Goal: Information Seeking & Learning: Find specific fact

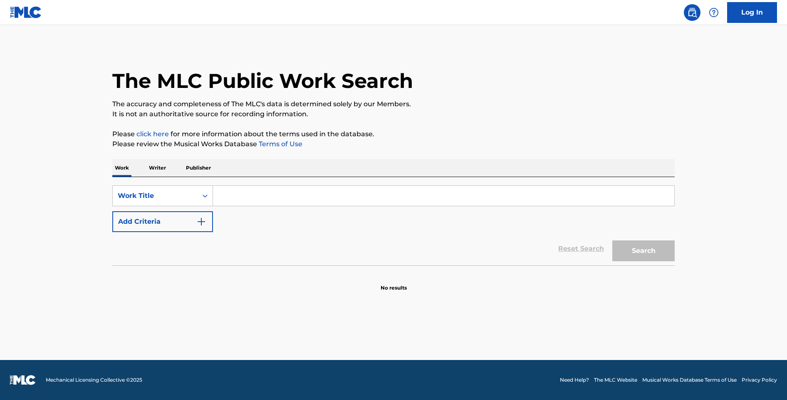
click at [301, 202] on input "Search Form" at bounding box center [444, 196] width 462 height 20
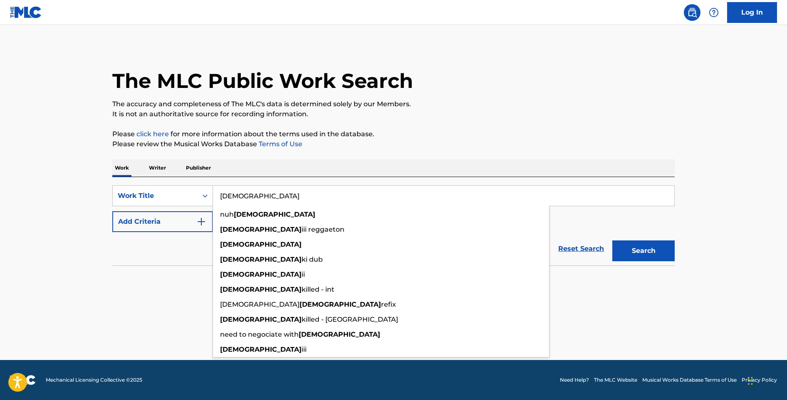
type input "[DEMOGRAPHIC_DATA]"
click at [386, 137] on p "Please click here for more information about the terms used in the database." at bounding box center [393, 134] width 563 height 10
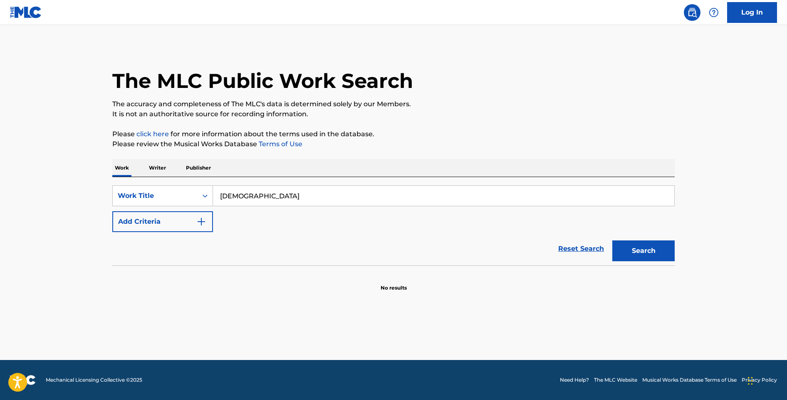
click at [200, 225] on img "Search Form" at bounding box center [201, 221] width 10 height 10
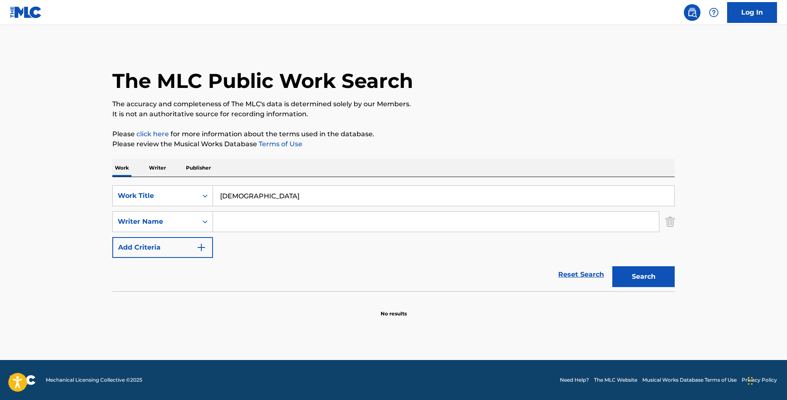
click at [247, 226] on input "Search Form" at bounding box center [436, 221] width 446 height 20
type input "onugba"
click at [613, 266] on button "Search" at bounding box center [644, 276] width 62 height 21
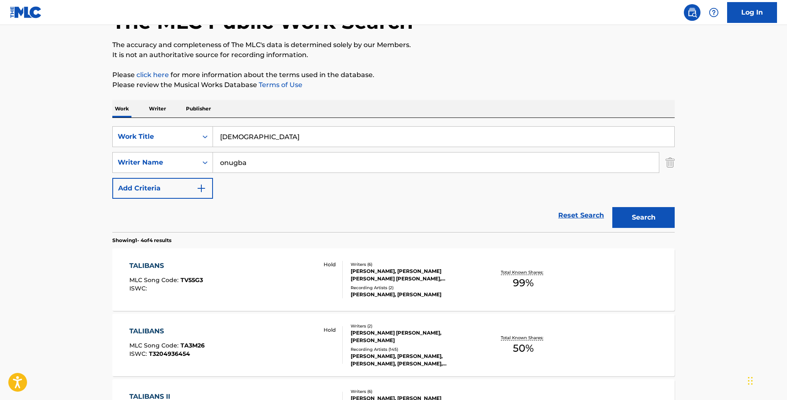
scroll to position [74, 0]
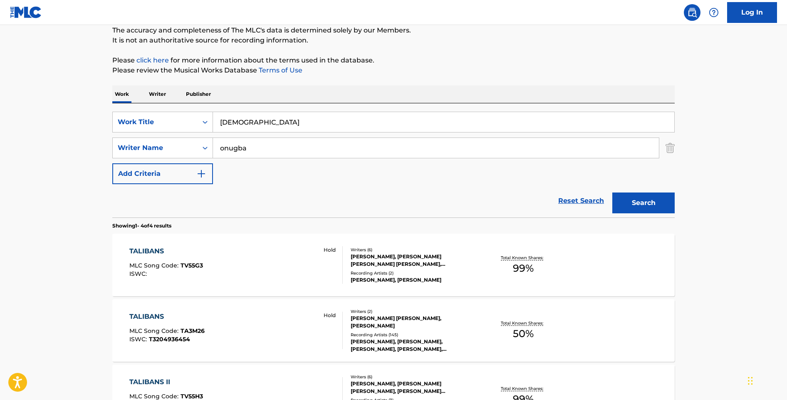
click at [259, 267] on div "TALIBANS MLC Song Code : TV55G3 ISWC : Hold" at bounding box center [236, 264] width 214 height 37
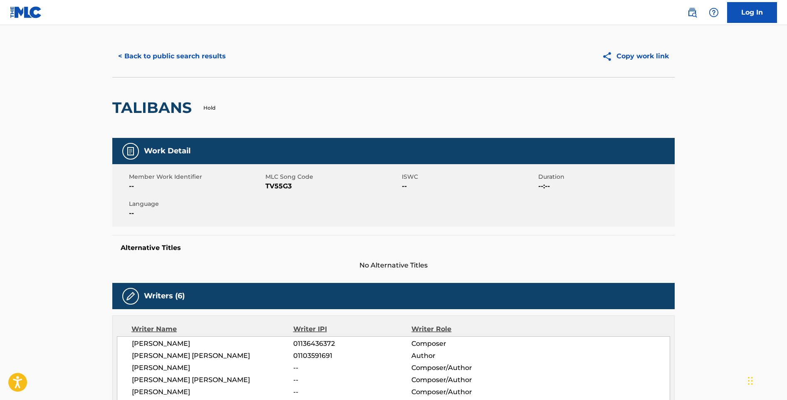
scroll to position [8, 0]
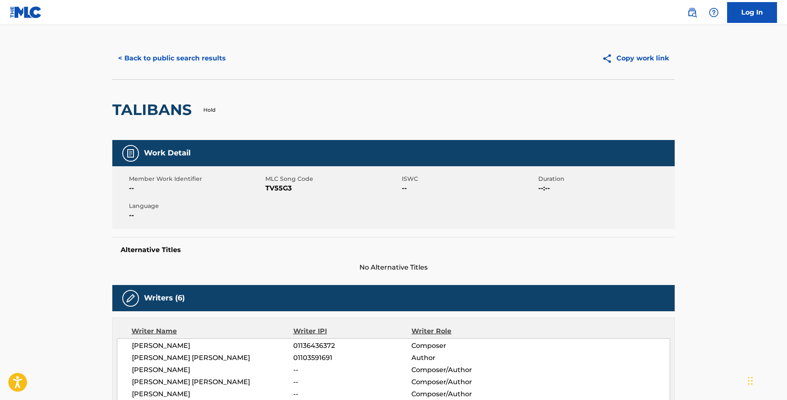
click at [188, 63] on button "< Back to public search results" at bounding box center [171, 58] width 119 height 21
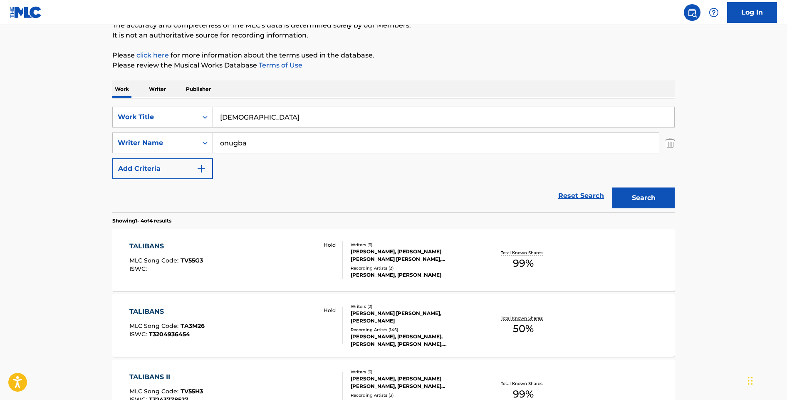
scroll to position [135, 0]
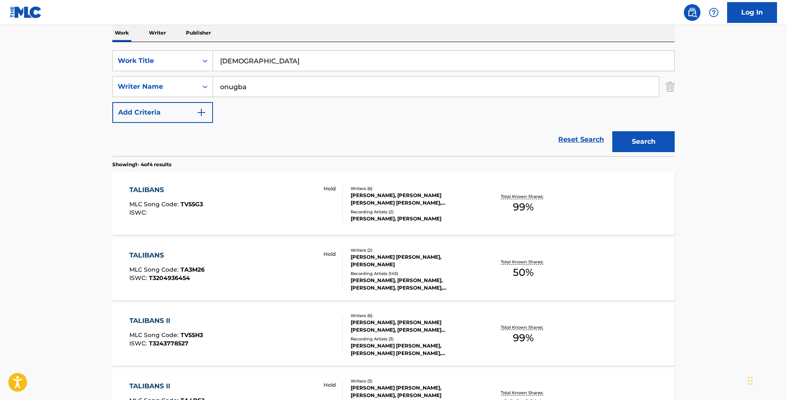
click at [256, 270] on div "TALIBANS MLC Song Code : TA3M26 ISWC : T3204936454 Hold" at bounding box center [236, 268] width 214 height 37
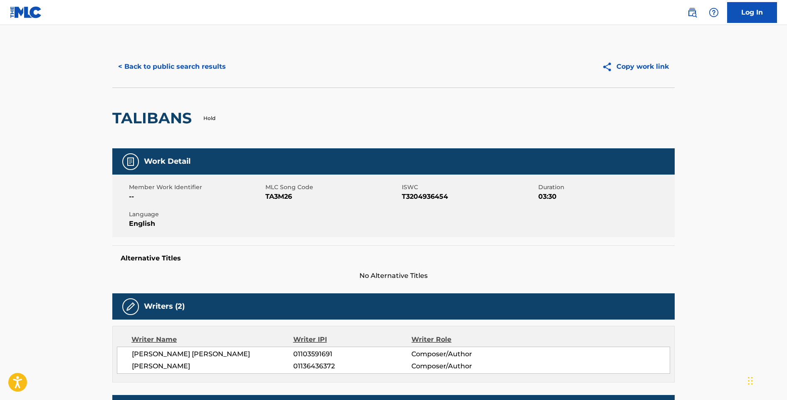
click at [189, 70] on button "< Back to public search results" at bounding box center [171, 66] width 119 height 21
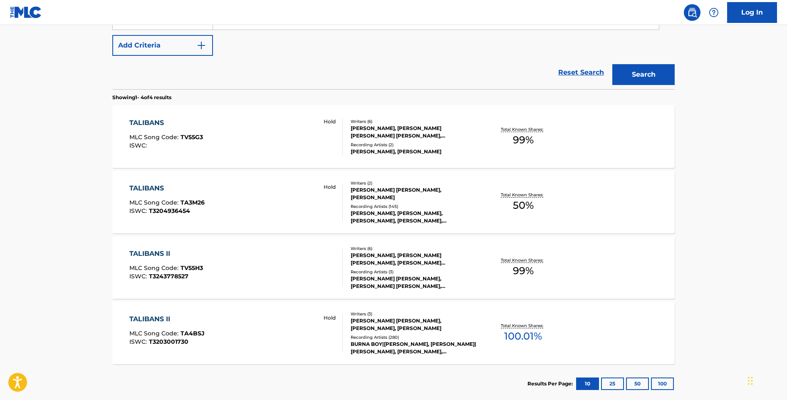
scroll to position [202, 0]
click at [289, 318] on div "TALIBANS II MLC Song Code : TA4BSJ ISWC : T3203001730 Hold" at bounding box center [236, 331] width 214 height 37
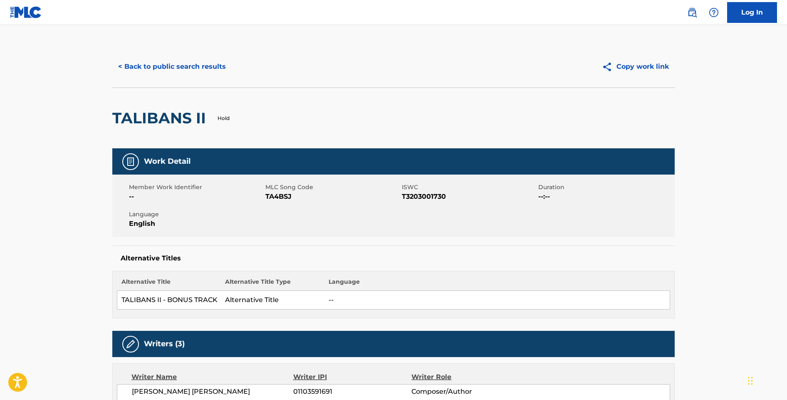
click at [186, 69] on button "< Back to public search results" at bounding box center [171, 66] width 119 height 21
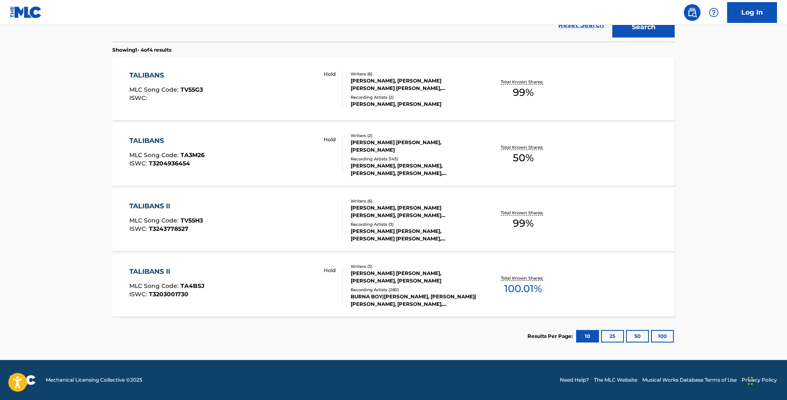
click at [248, 237] on div "TALIBANS II MLC Song Code : TV55H3 ISWC : T3243778527" at bounding box center [236, 219] width 214 height 37
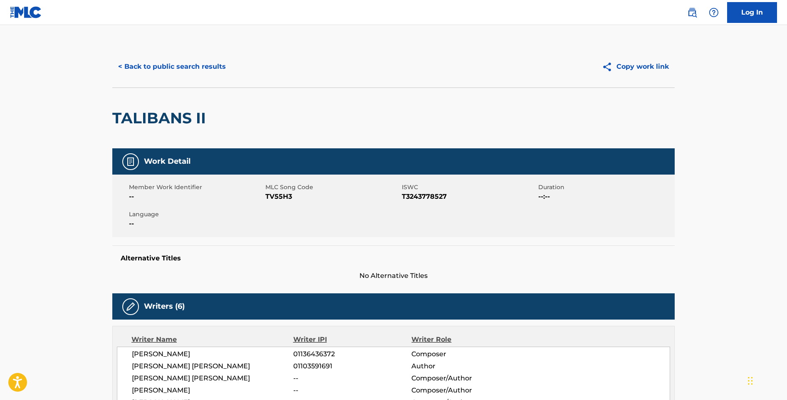
click at [164, 69] on button "< Back to public search results" at bounding box center [171, 66] width 119 height 21
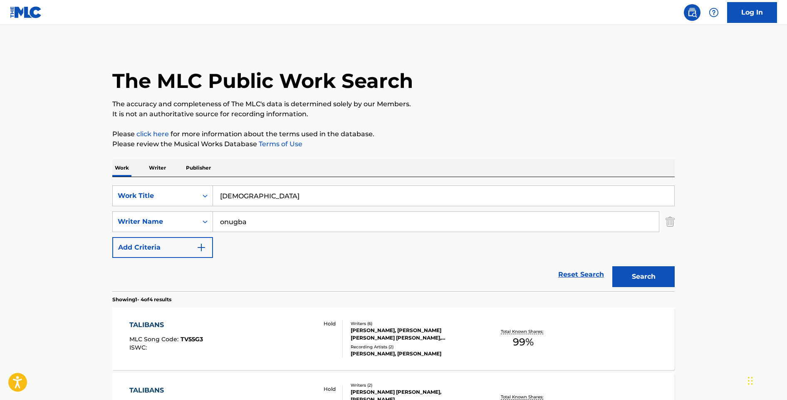
scroll to position [250, 0]
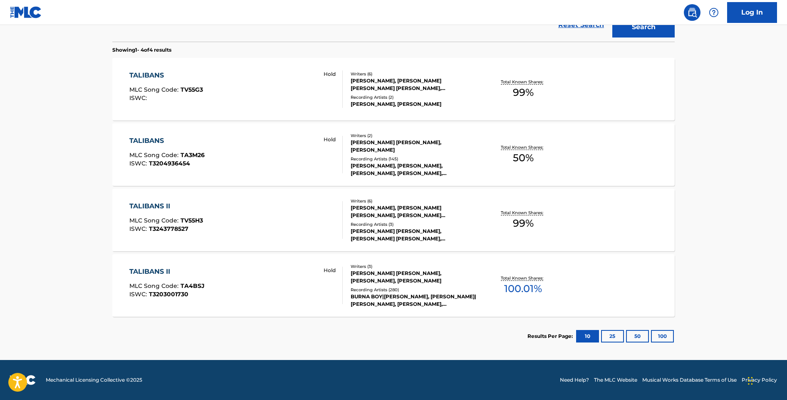
click at [204, 96] on div "TALIBANS MLC Song Code : TV55G3 ISWC : Hold" at bounding box center [236, 88] width 214 height 37
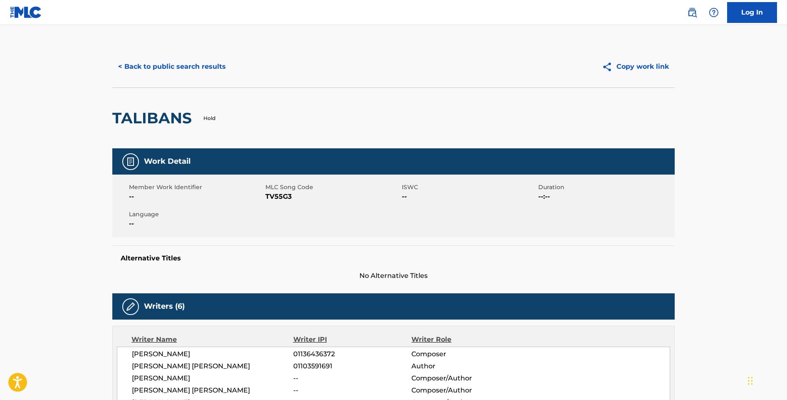
click at [179, 73] on button "< Back to public search results" at bounding box center [171, 66] width 119 height 21
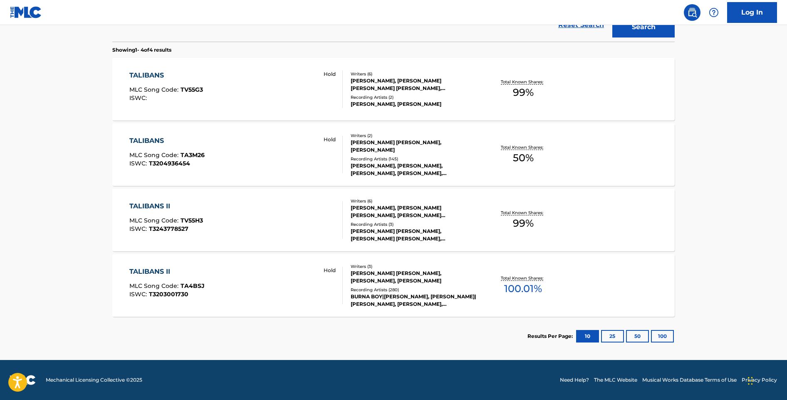
click at [274, 94] on div "TALIBANS MLC Song Code : TV55G3 ISWC : Hold" at bounding box center [236, 88] width 214 height 37
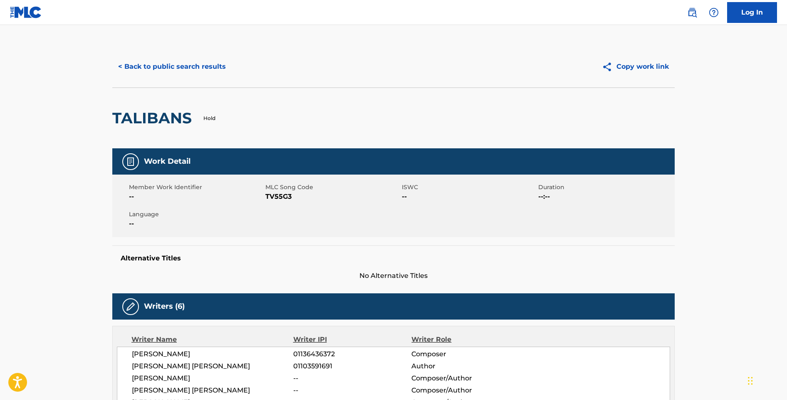
click at [192, 73] on button "< Back to public search results" at bounding box center [171, 66] width 119 height 21
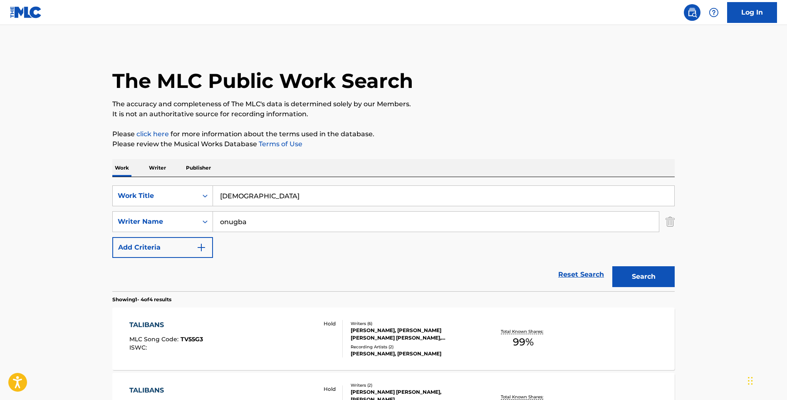
scroll to position [250, 0]
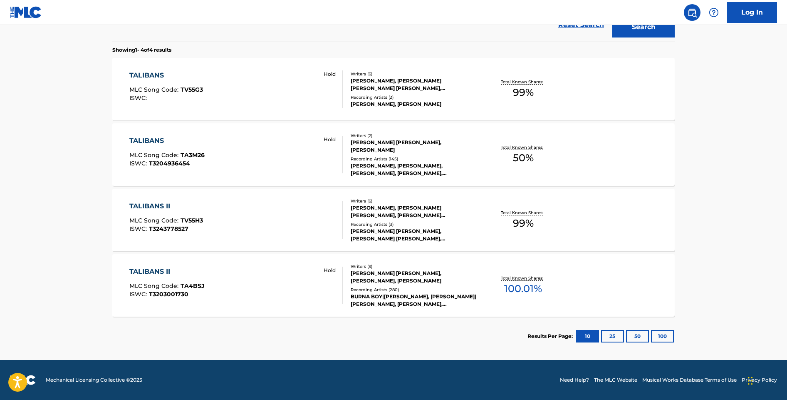
click at [258, 279] on div "TALIBANS II MLC Song Code : TA4BSJ ISWC : T3203001730 Hold" at bounding box center [236, 284] width 214 height 37
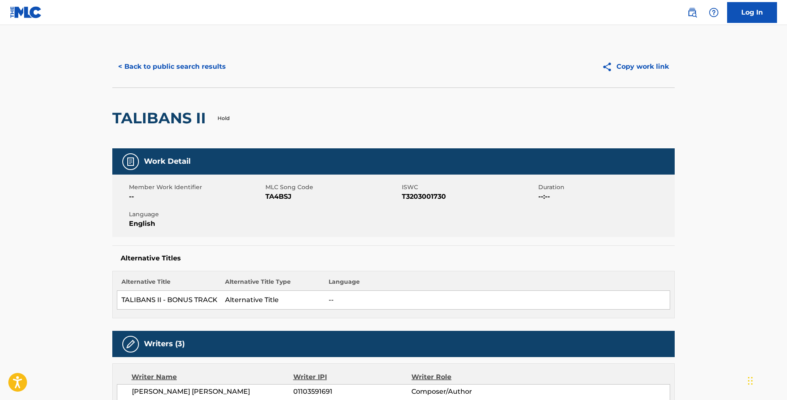
click at [188, 68] on button "< Back to public search results" at bounding box center [171, 66] width 119 height 21
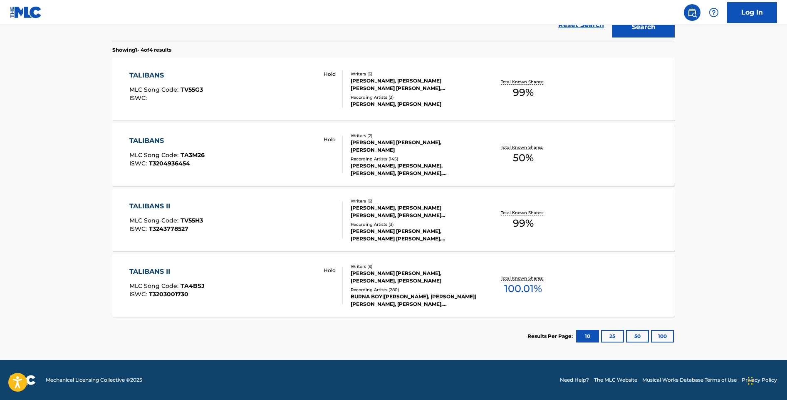
click at [243, 212] on div "TALIBANS II MLC Song Code : TV55H3 ISWC : T3243778527" at bounding box center [236, 219] width 214 height 37
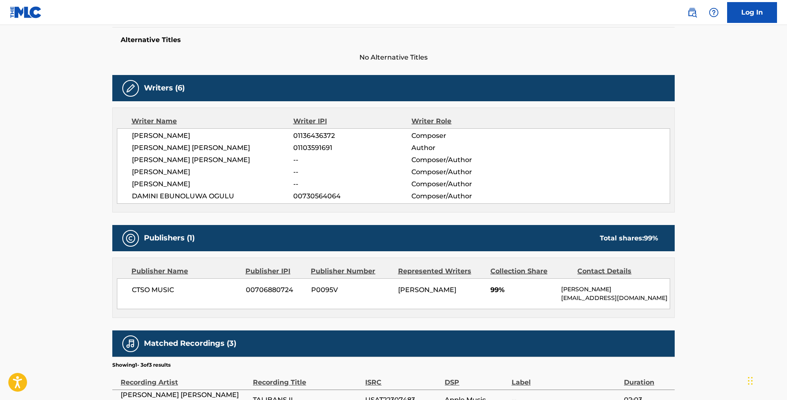
scroll to position [239, 0]
